Goal: Navigation & Orientation: Find specific page/section

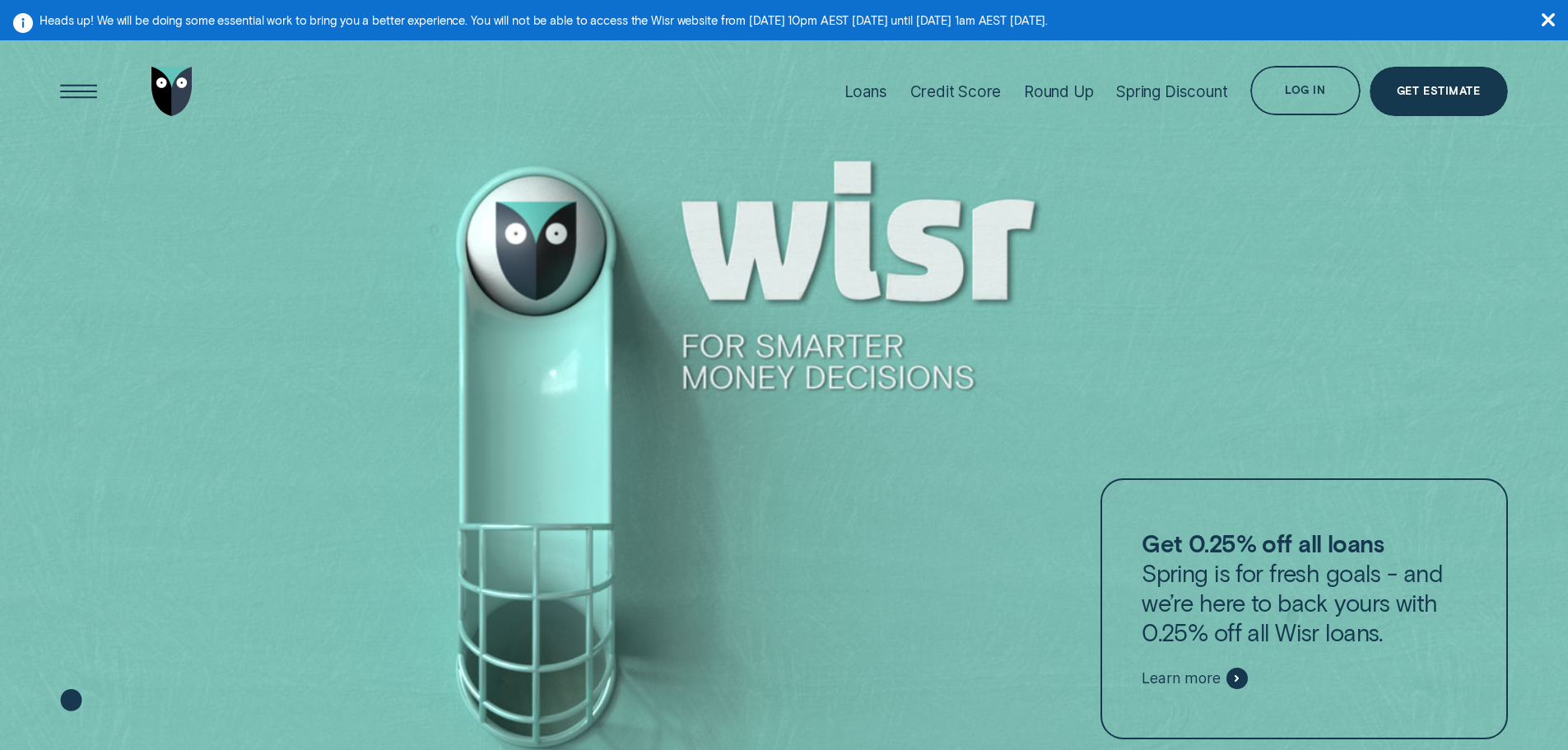
drag, startPoint x: 0, startPoint y: 0, endPoint x: 962, endPoint y: 158, distance: 974.9
click at [962, 158] on div at bounding box center [784, 416] width 1568 height 751
click at [1307, 98] on div "Log in" at bounding box center [1305, 91] width 109 height 49
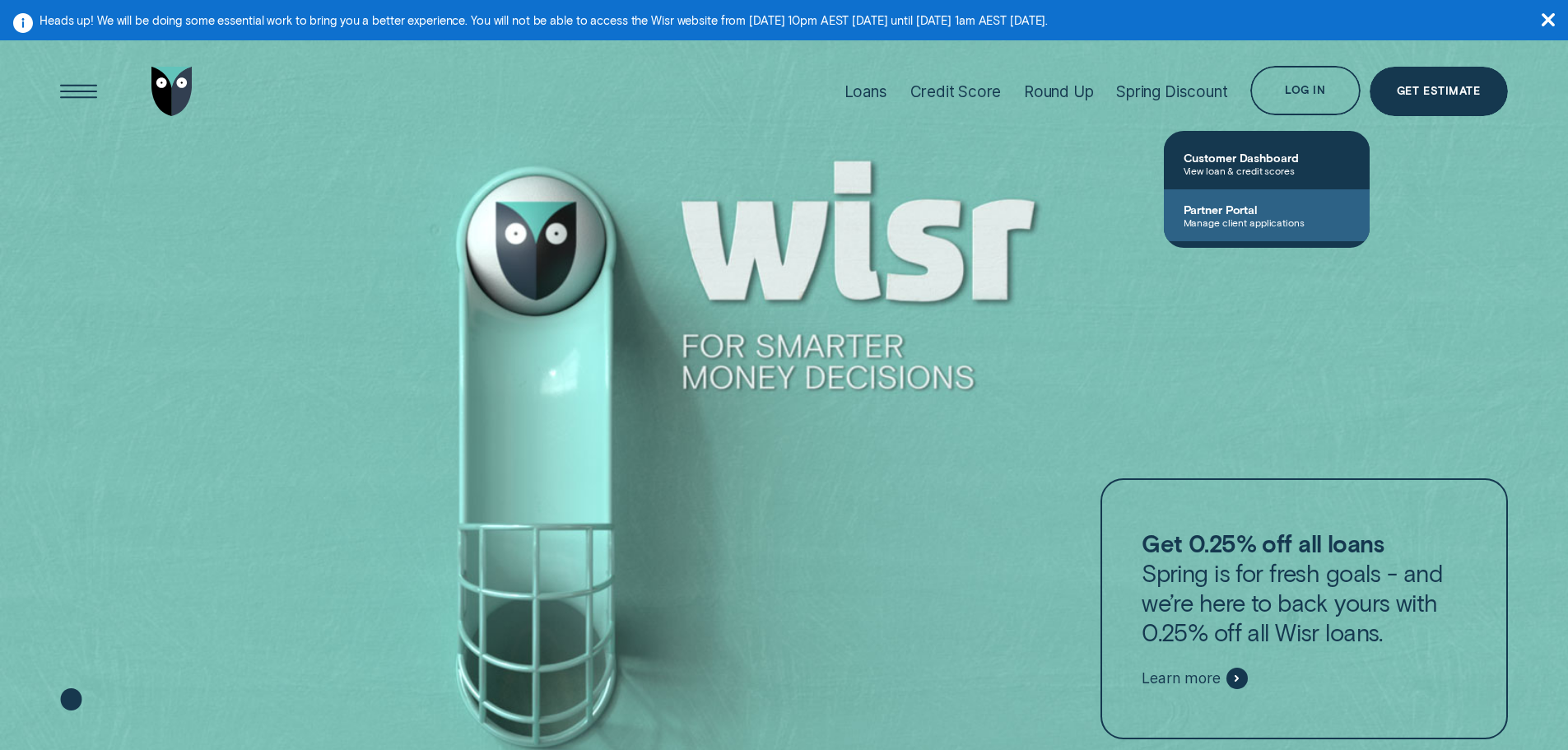
click at [1211, 227] on span "Manage client applications" at bounding box center [1267, 223] width 166 height 12
